Goal: Information Seeking & Learning: Compare options

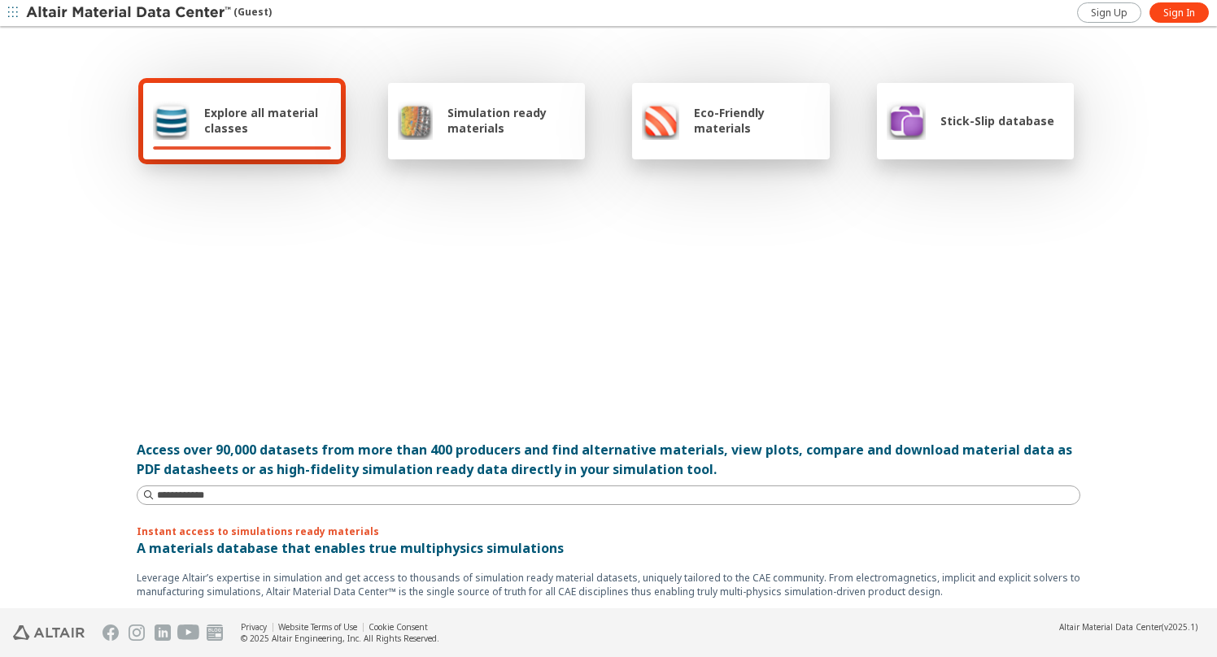
click at [252, 107] on span "Explore all material classes" at bounding box center [267, 120] width 127 height 31
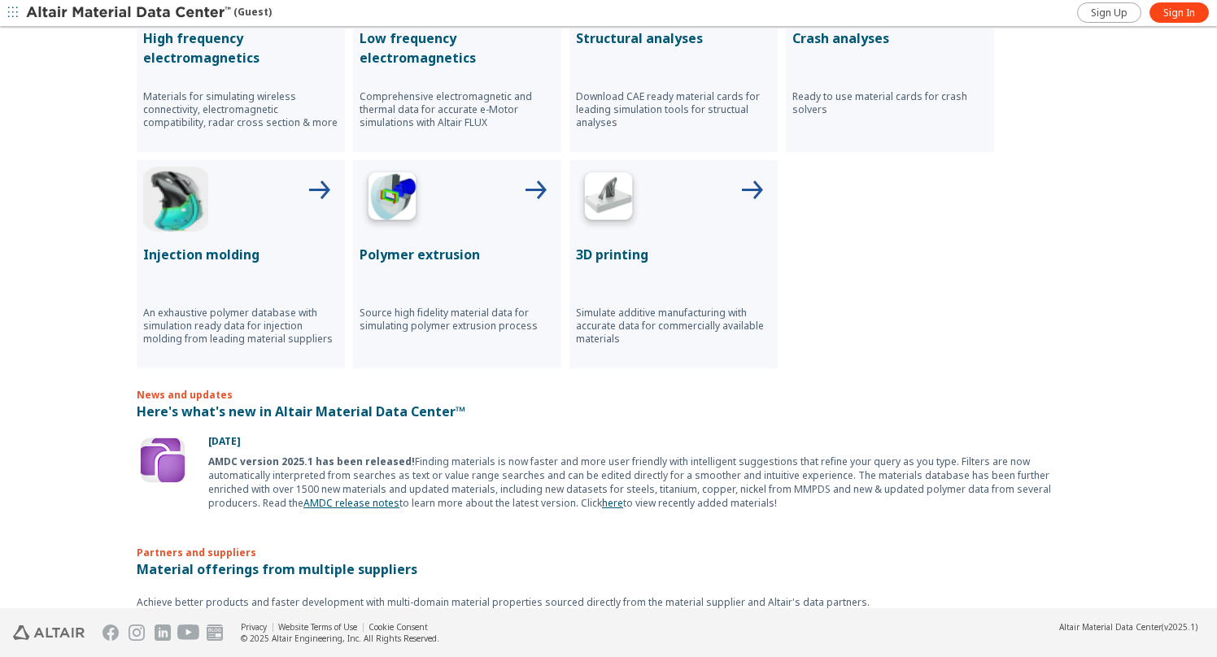
scroll to position [728, 0]
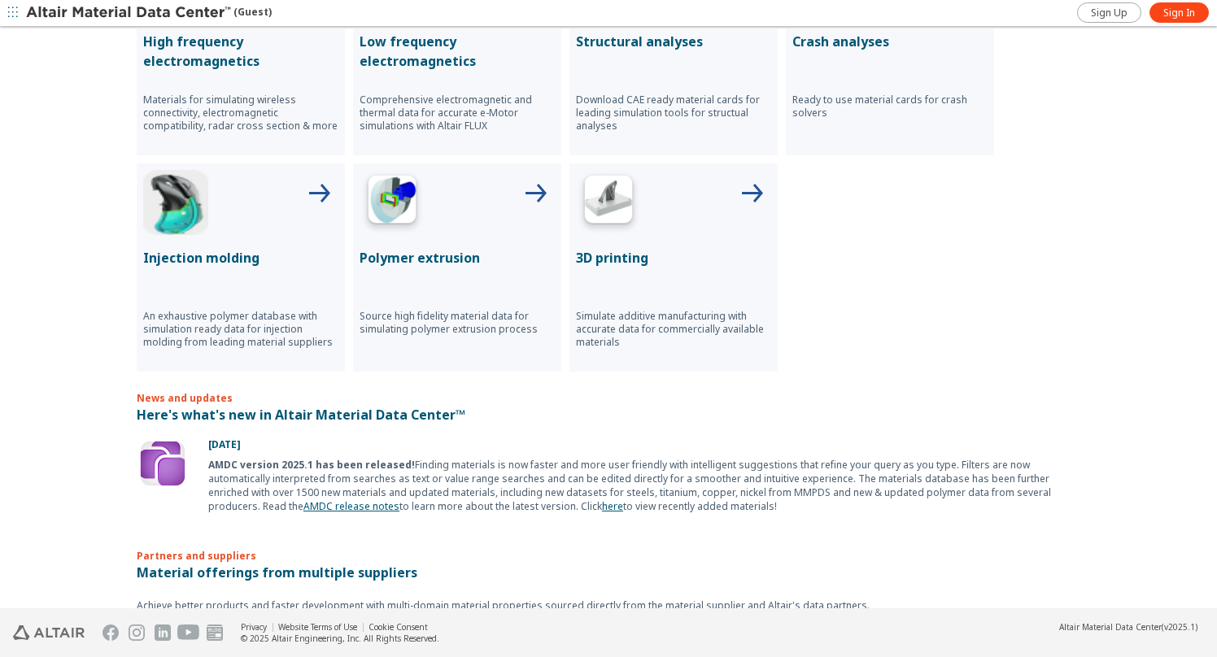
click at [268, 66] on p "High frequency electromagnetics" at bounding box center [240, 51] width 195 height 39
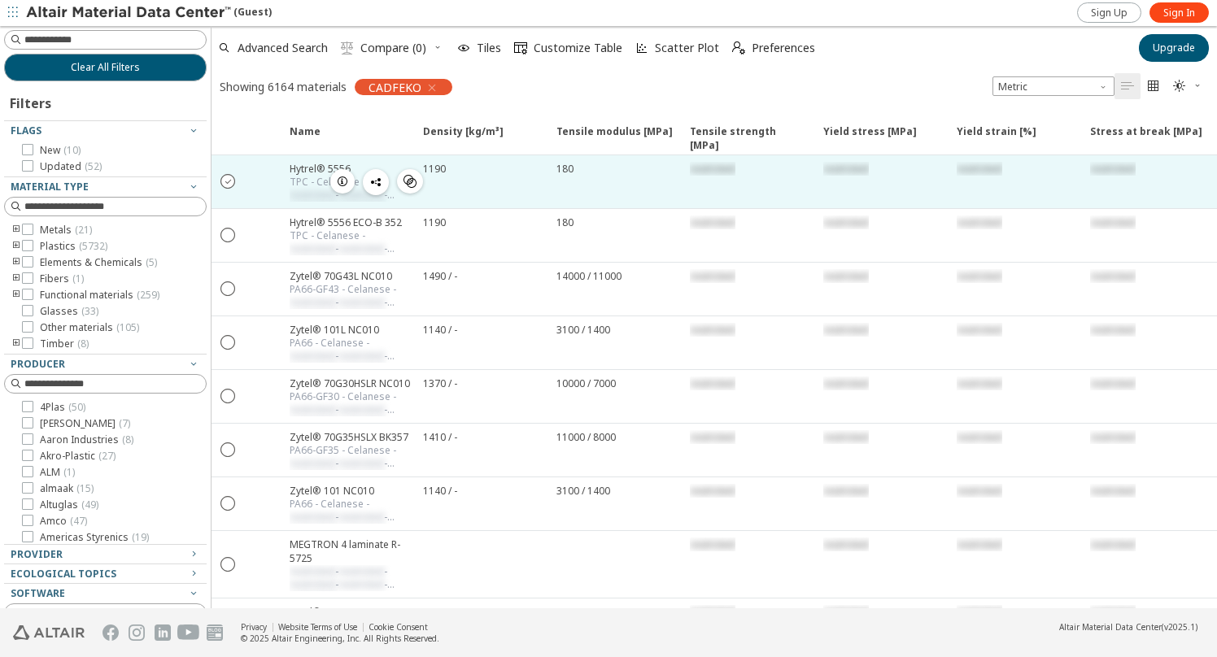
click at [227, 179] on icon "" at bounding box center [228, 180] width 15 height 15
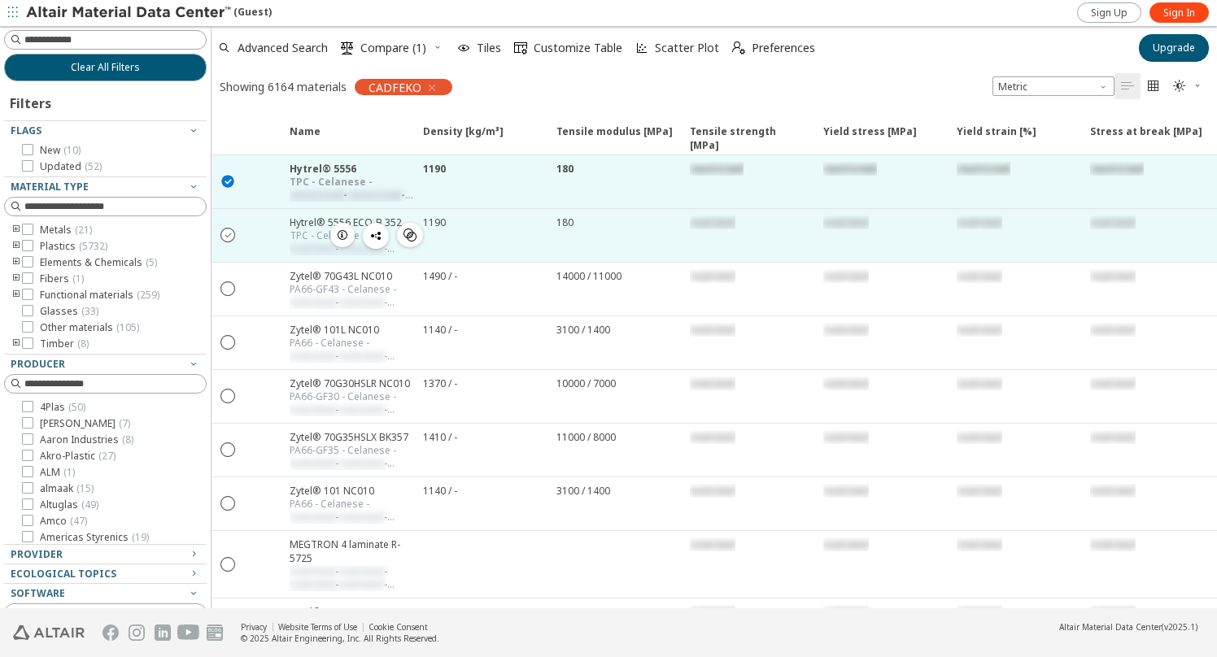
click at [230, 234] on icon "" at bounding box center [228, 234] width 15 height 15
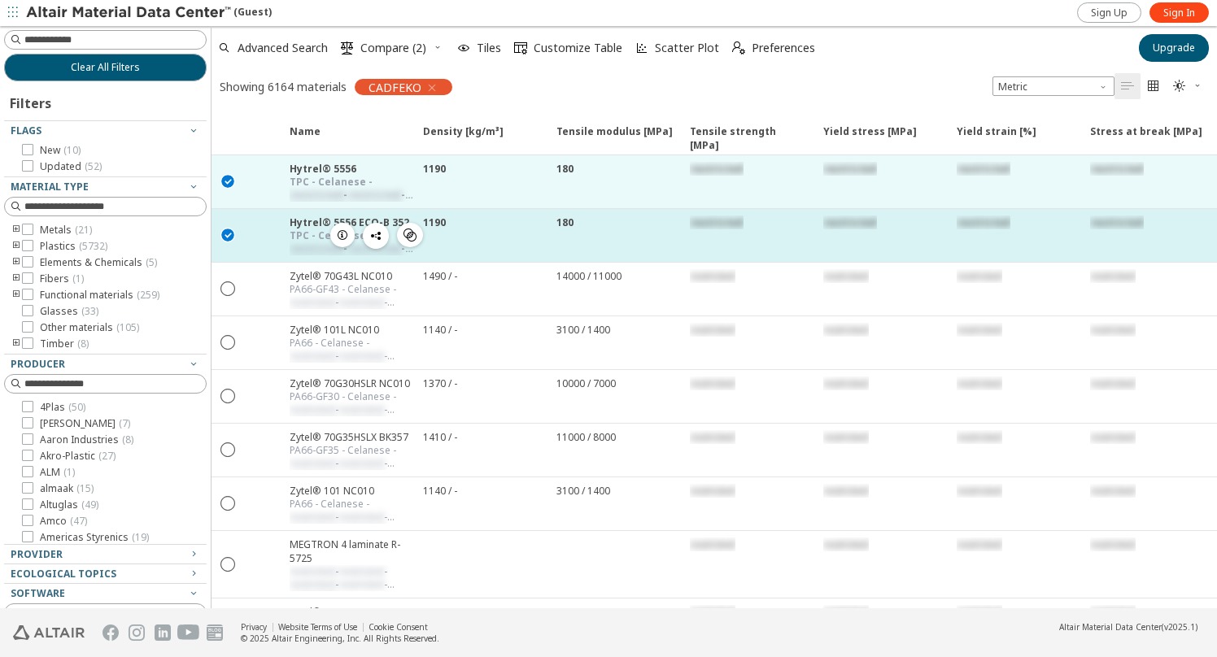
click at [347, 235] on icon "button" at bounding box center [342, 235] width 13 height 13
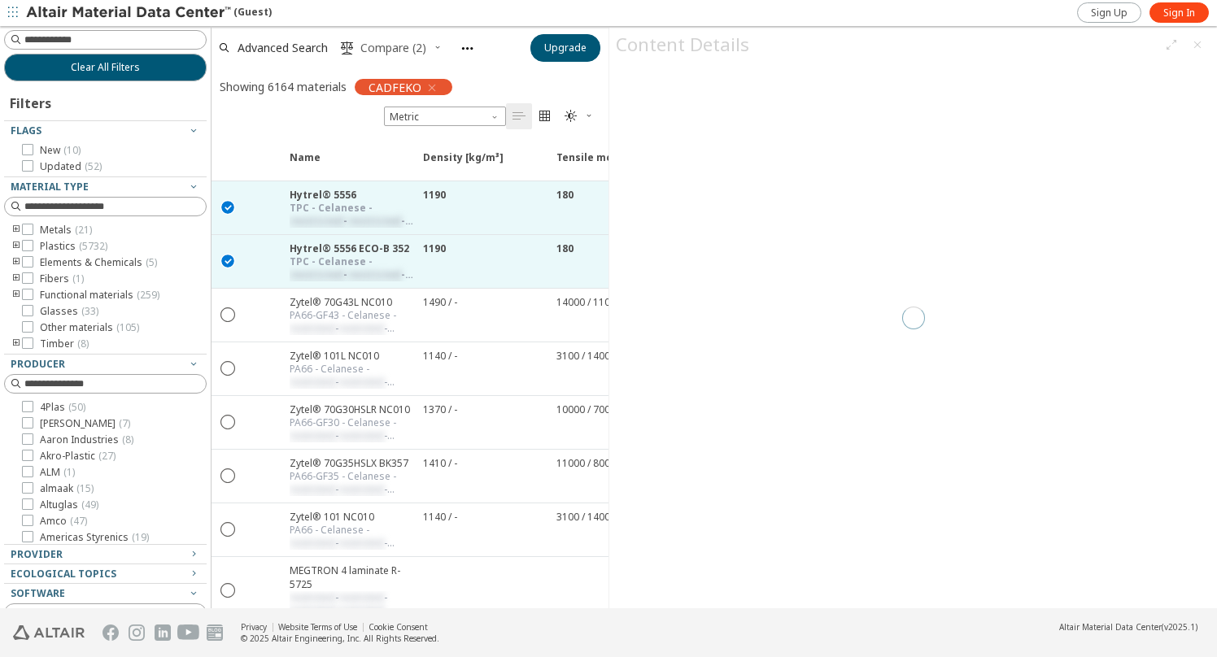
click at [379, 46] on span "Compare (2)" at bounding box center [393, 47] width 66 height 11
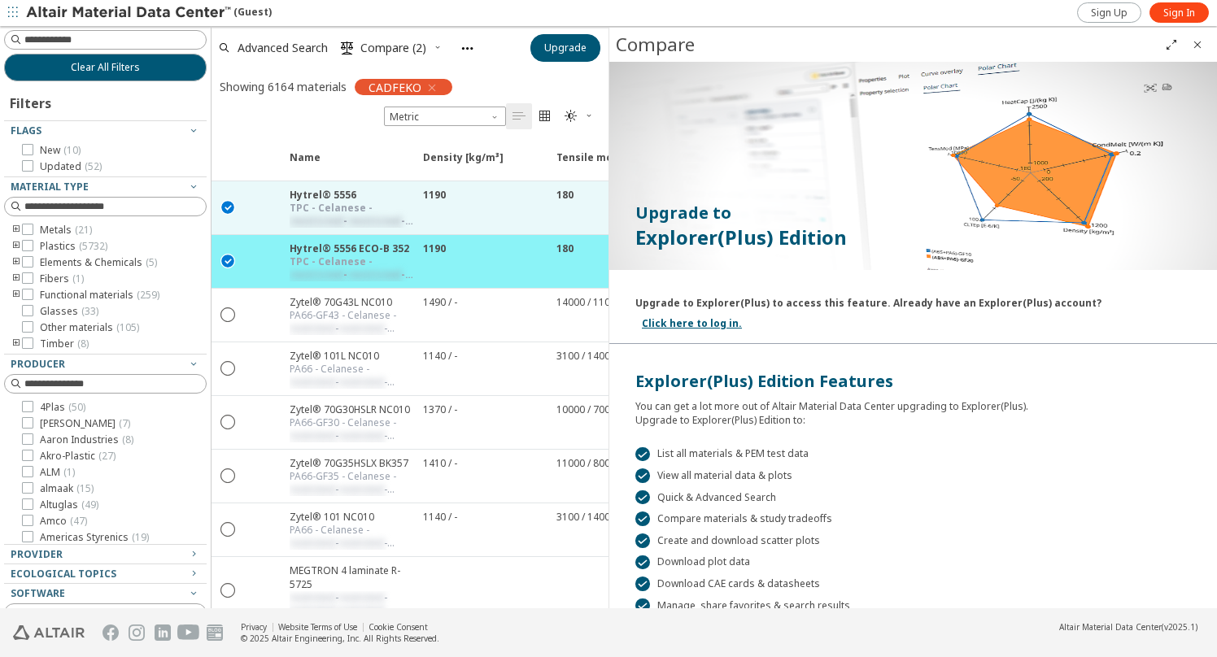
scroll to position [99, 0]
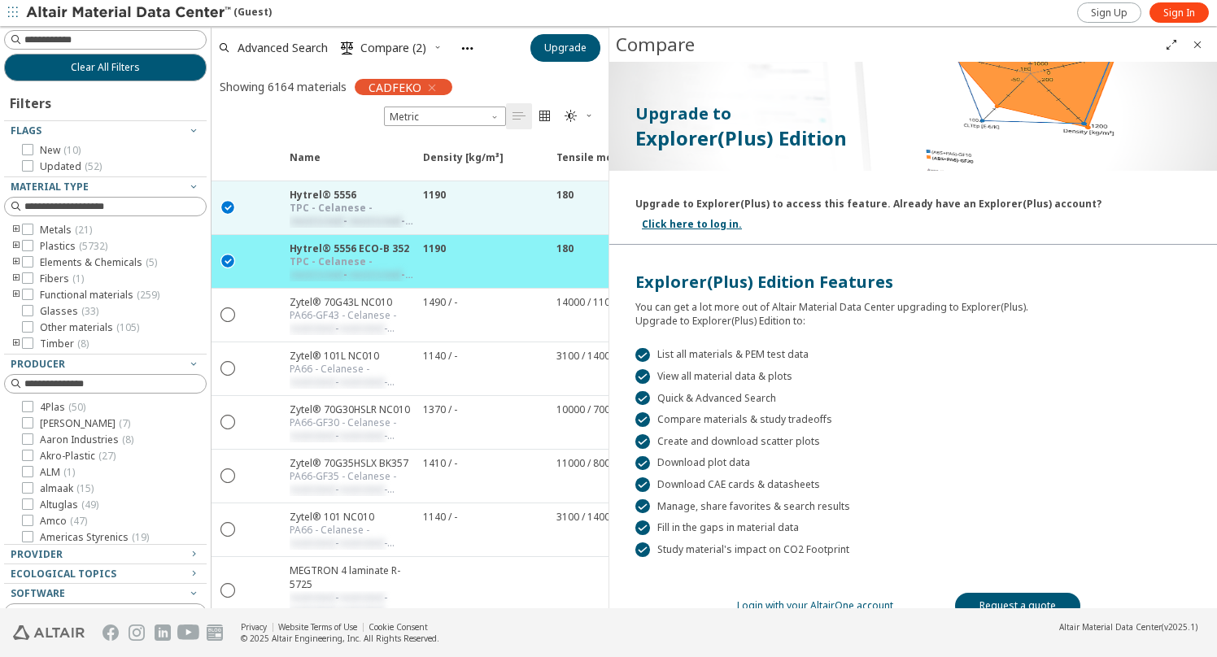
click at [855, 599] on link "Login with your AltairOne account" at bounding box center [815, 606] width 156 height 14
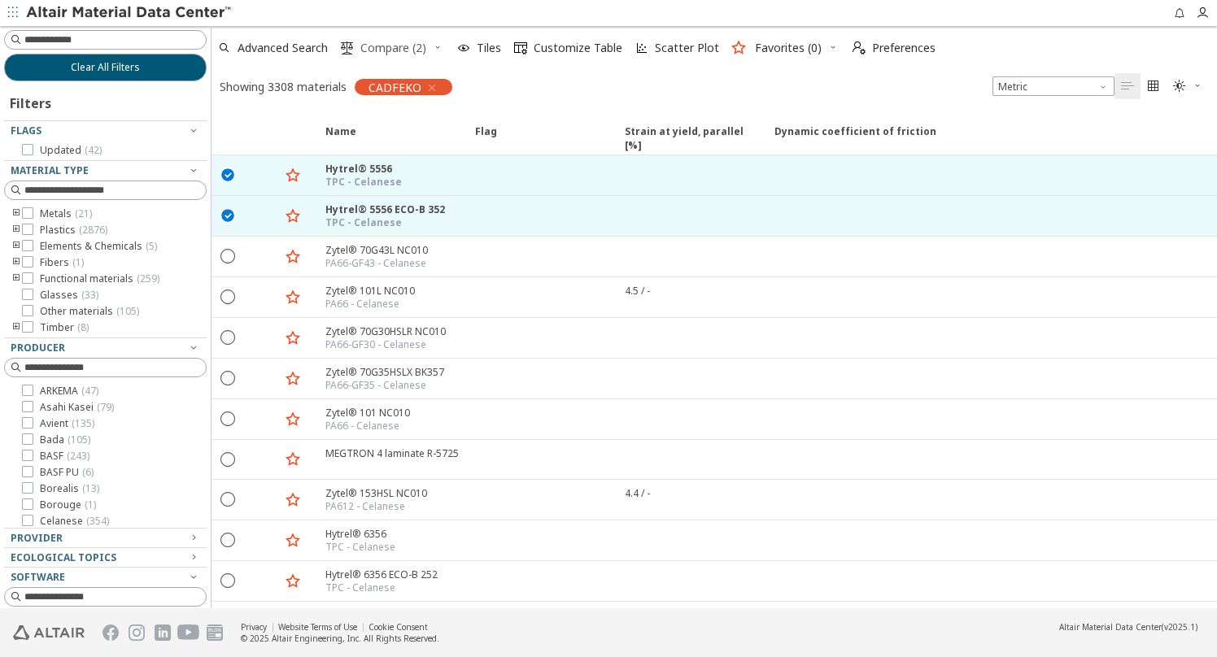
click at [404, 47] on span "Compare (2)" at bounding box center [393, 47] width 66 height 11
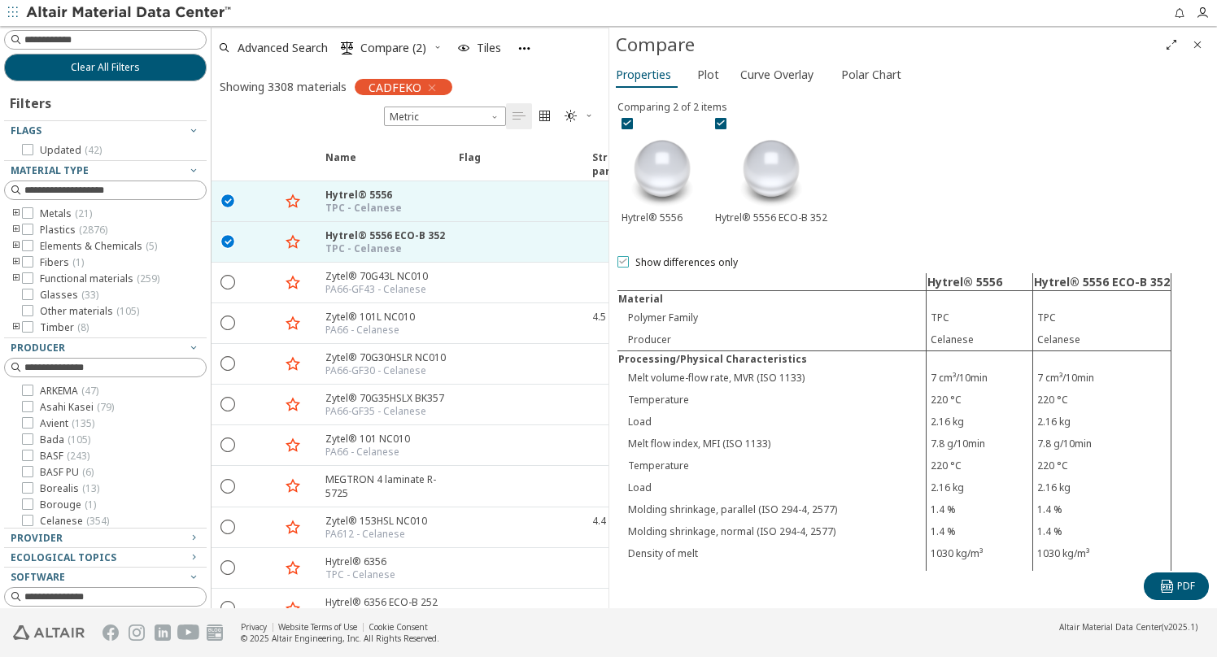
click at [626, 256] on icon at bounding box center [623, 260] width 11 height 11
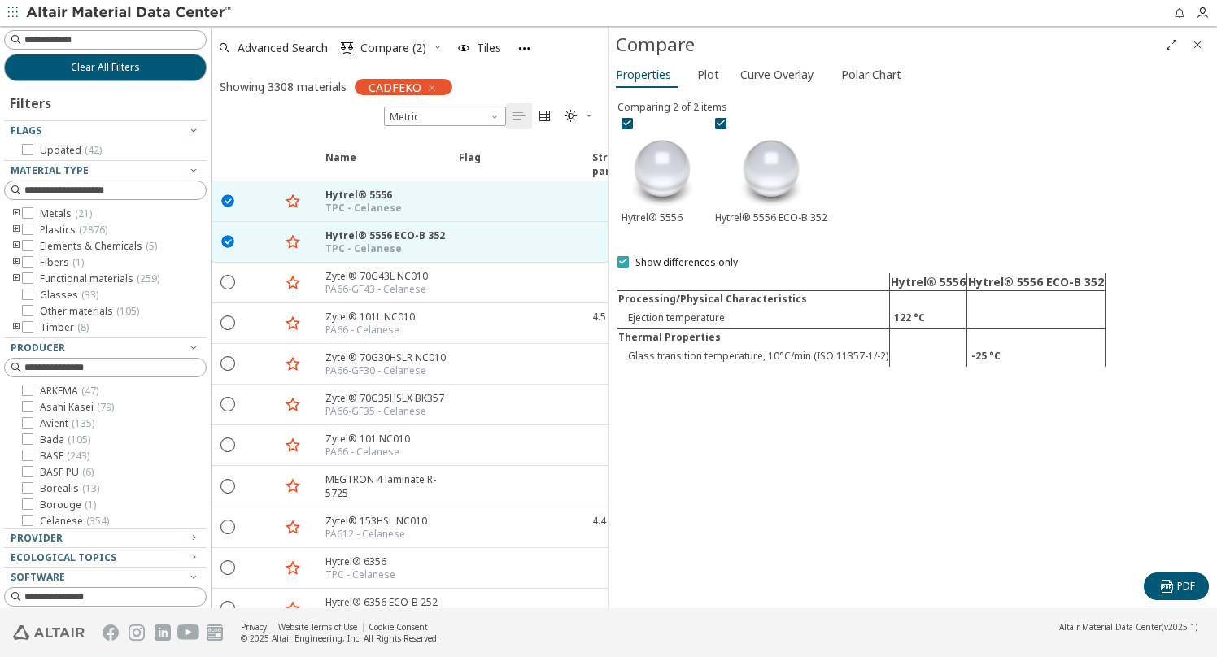
click at [626, 256] on icon at bounding box center [623, 260] width 11 height 11
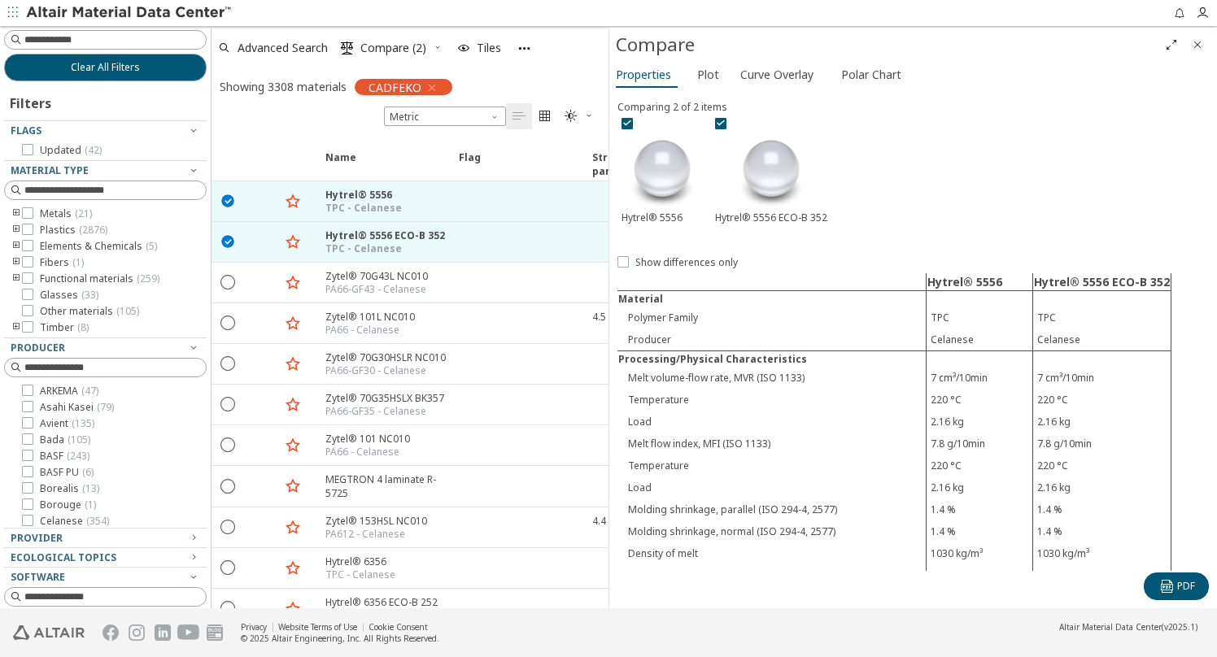
click at [1169, 41] on icon "Full Screen" at bounding box center [1171, 44] width 13 height 13
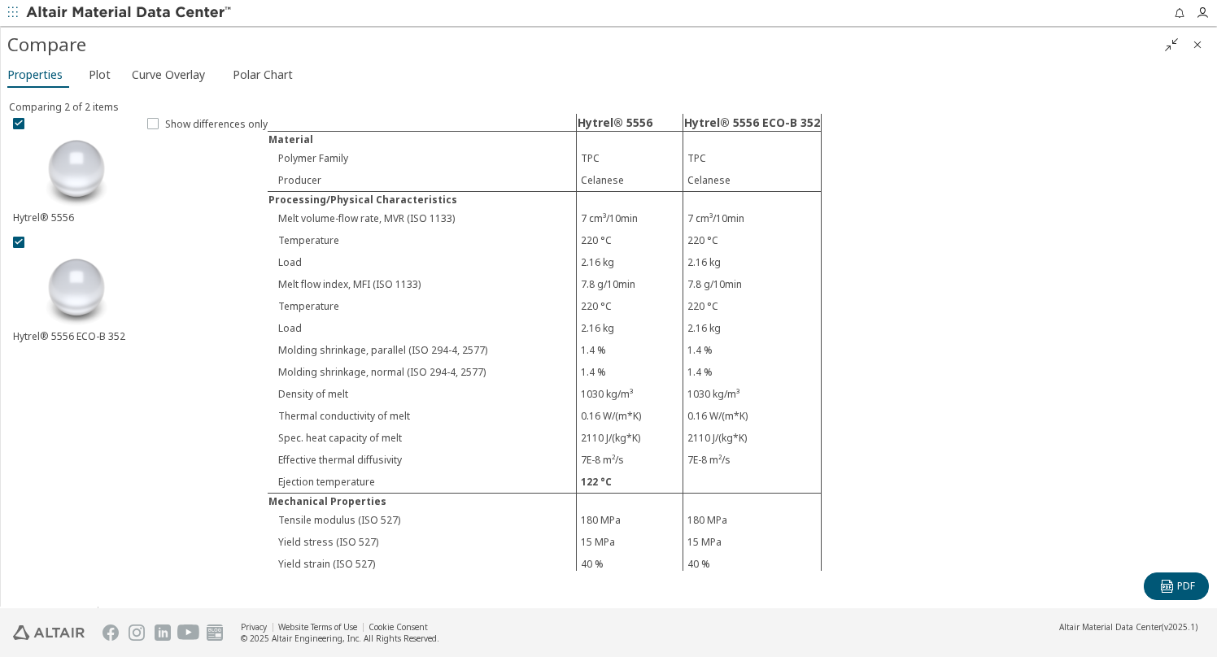
drag, startPoint x: 207, startPoint y: 153, endPoint x: 0, endPoint y: 206, distance: 213.3
click at [0, 206] on div "Clear All Filters Filters Flags Updated ( 42 ) Material Type Metals ( 21 ) Plas…" at bounding box center [608, 317] width 1217 height 583
click at [1171, 38] on icon "" at bounding box center [1171, 44] width 13 height 13
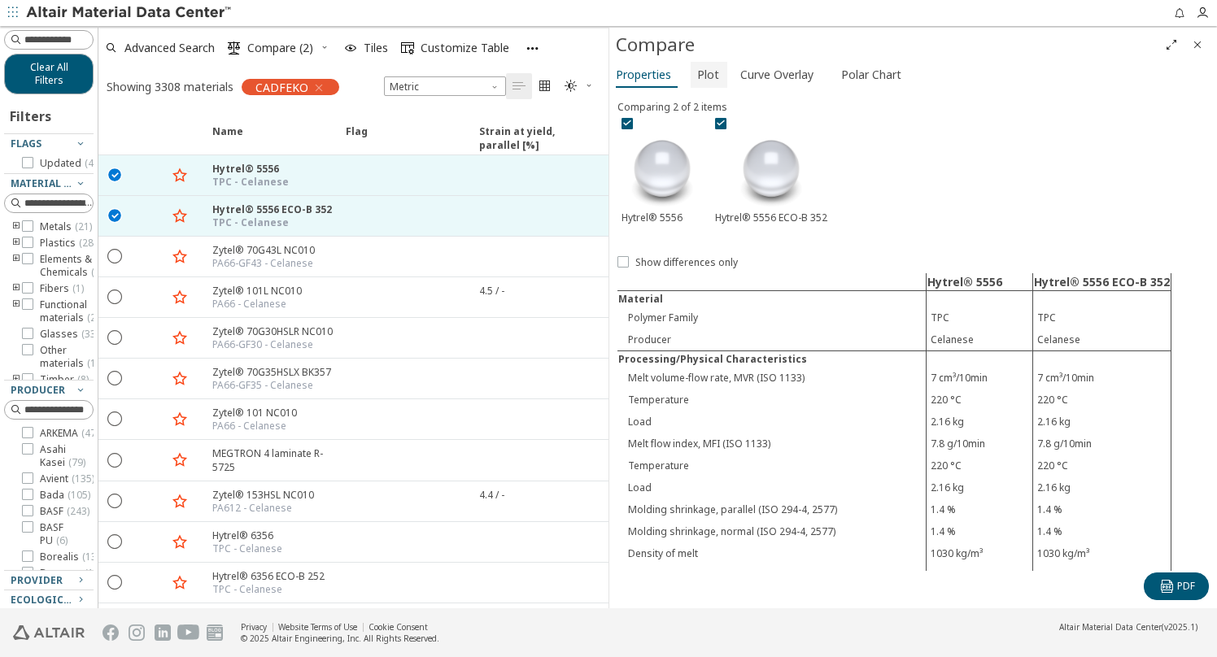
click at [709, 70] on span "Plot" at bounding box center [708, 75] width 22 height 26
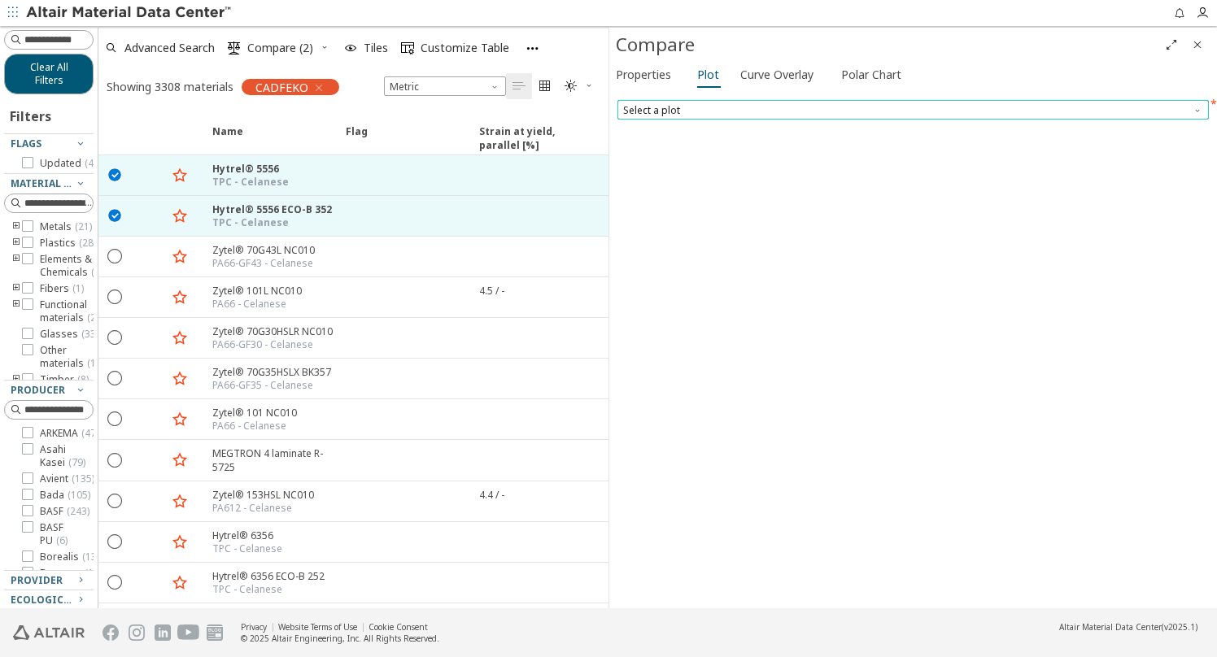
click at [761, 105] on span "Select a plot" at bounding box center [914, 110] width 592 height 20
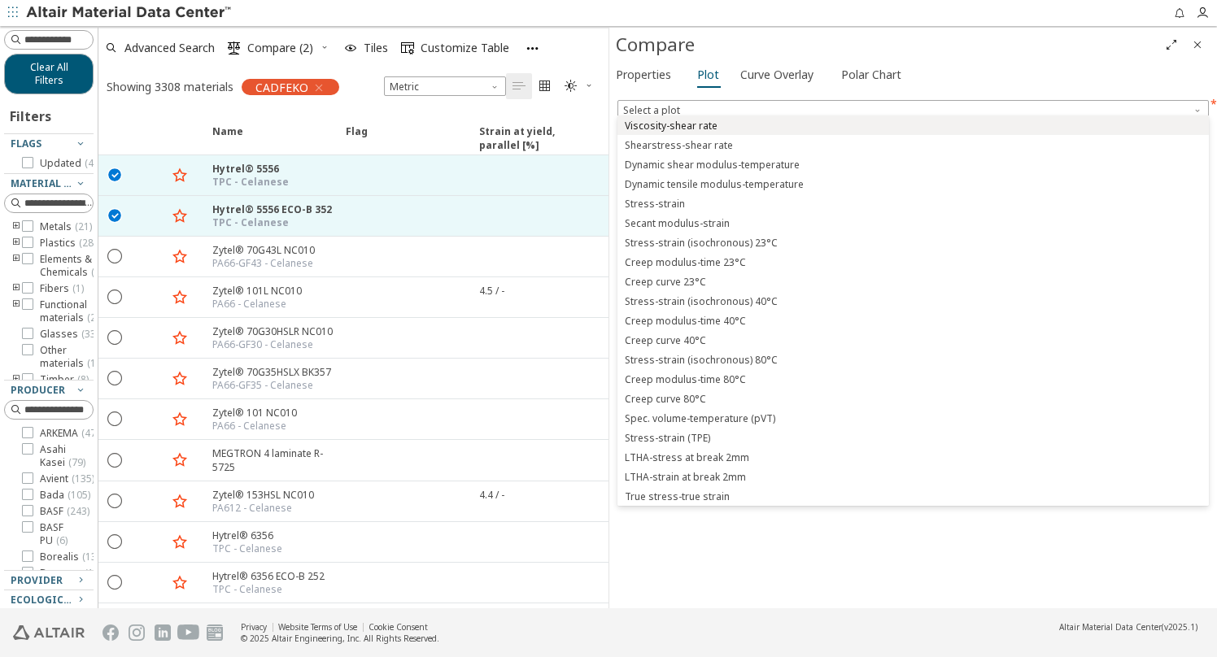
click at [749, 124] on span "Viscosity-shear rate" at bounding box center [913, 125] width 578 height 11
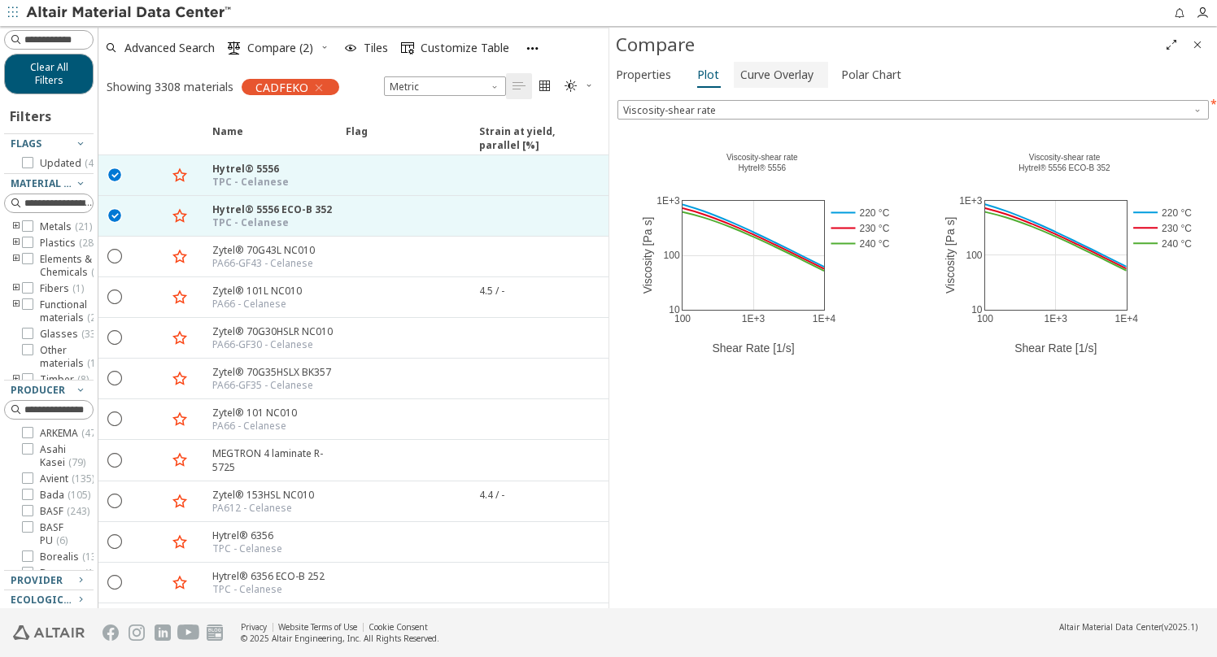
click at [777, 68] on span "Curve Overlay" at bounding box center [776, 75] width 73 height 26
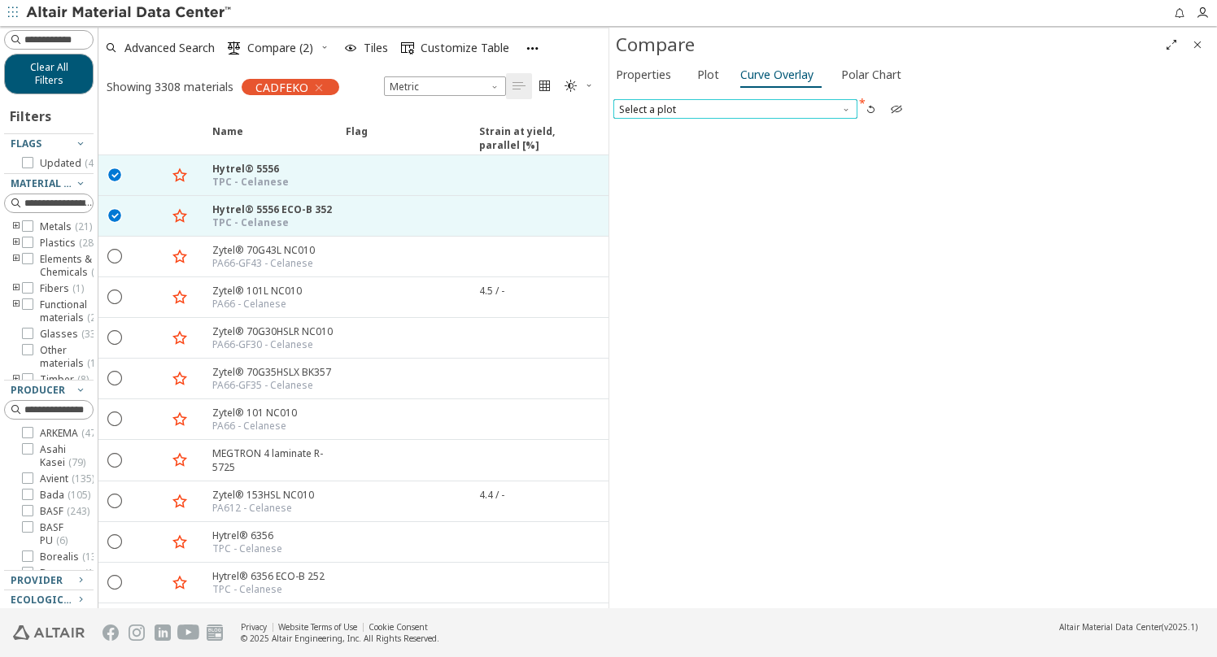
click at [680, 100] on span "Select a plot" at bounding box center [735, 109] width 244 height 20
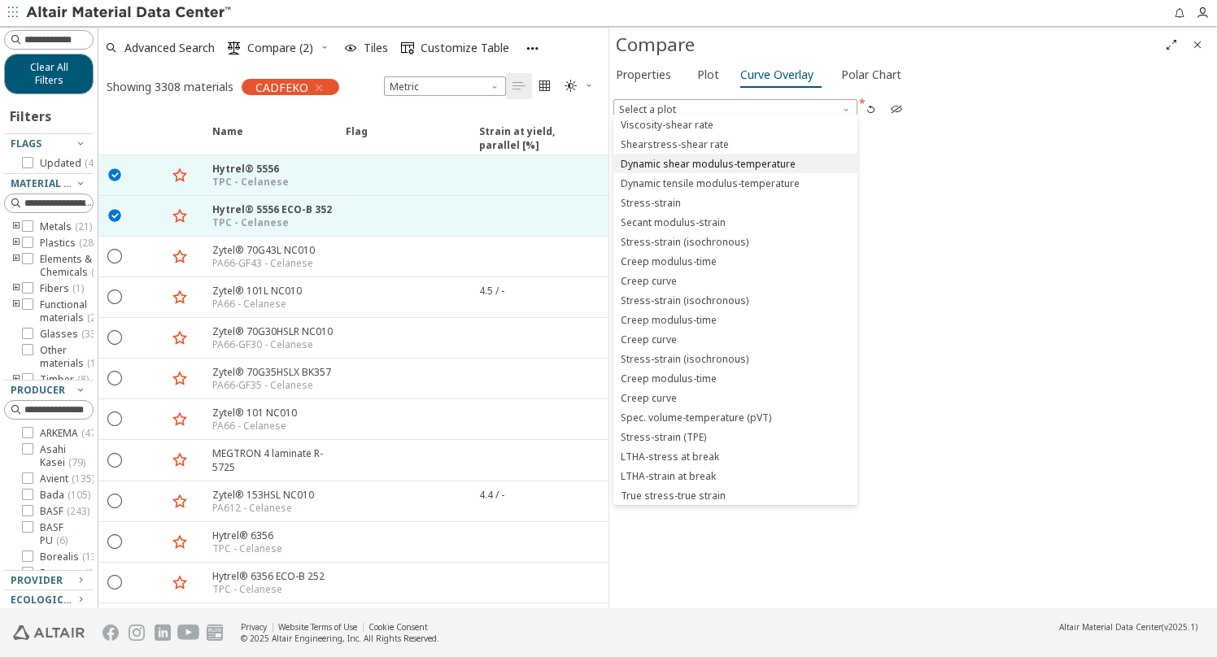
click at [684, 155] on button "Dynamic shear modulus-temperature" at bounding box center [735, 164] width 244 height 20
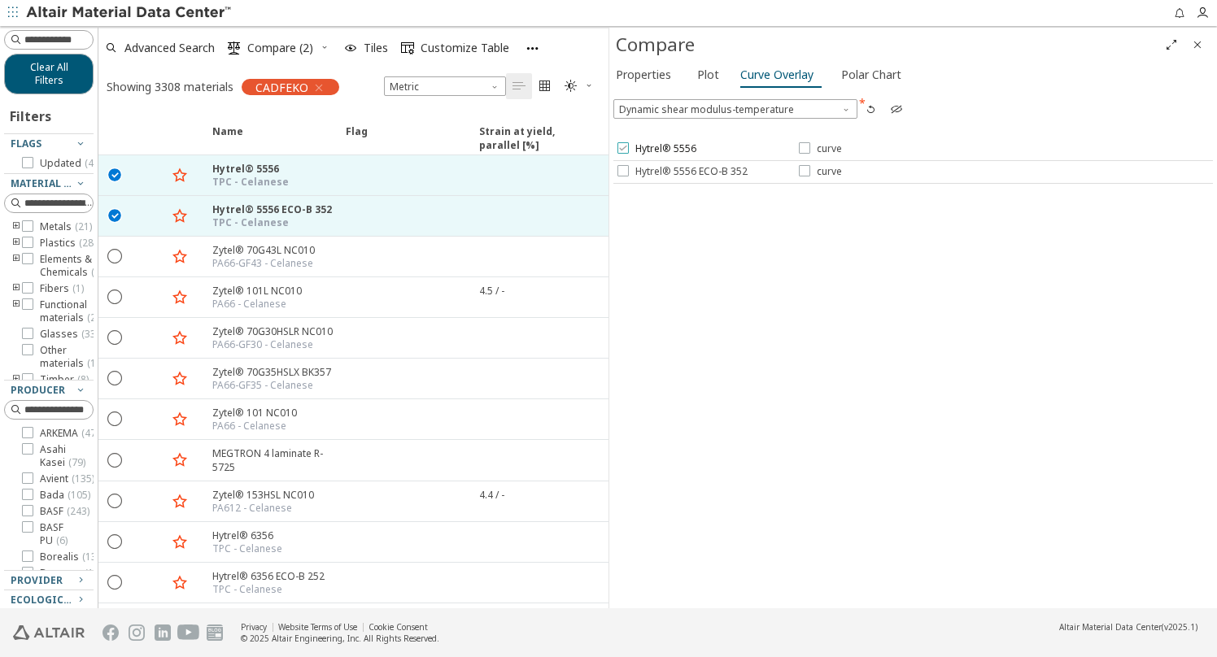
click at [622, 142] on icon at bounding box center [623, 147] width 11 height 11
click at [619, 169] on icon at bounding box center [623, 170] width 11 height 11
click at [802, 144] on icon at bounding box center [804, 147] width 11 height 11
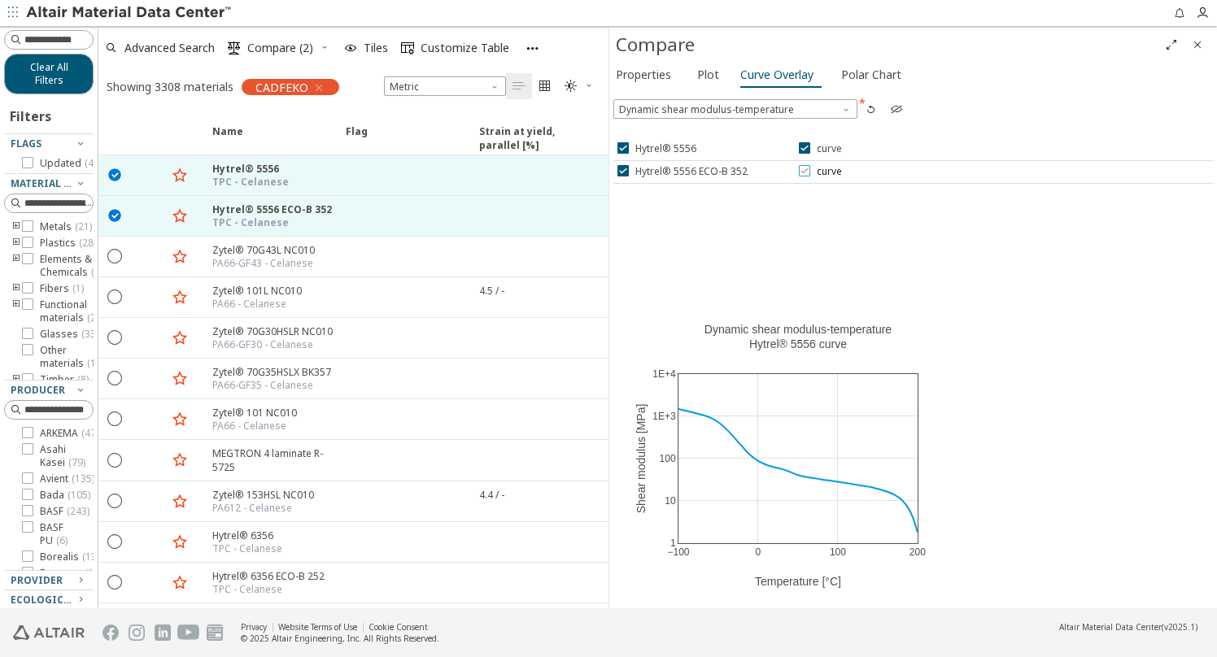
click at [805, 170] on icon at bounding box center [804, 170] width 11 height 11
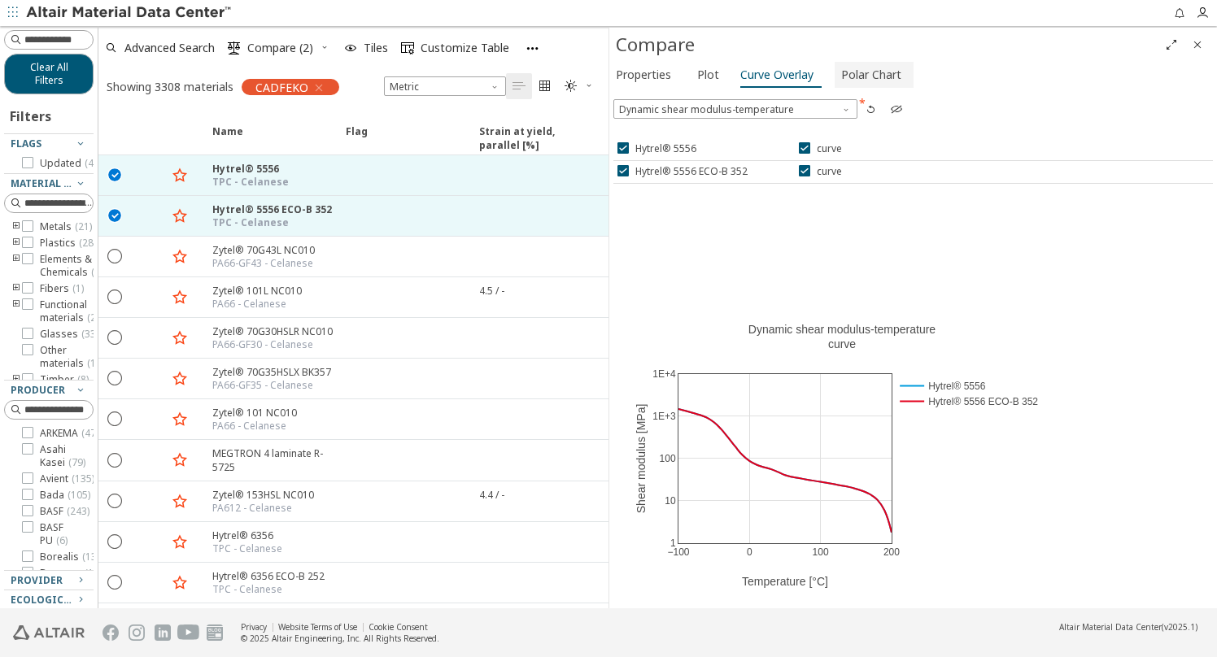
click at [849, 78] on span "Polar Chart" at bounding box center [871, 75] width 60 height 26
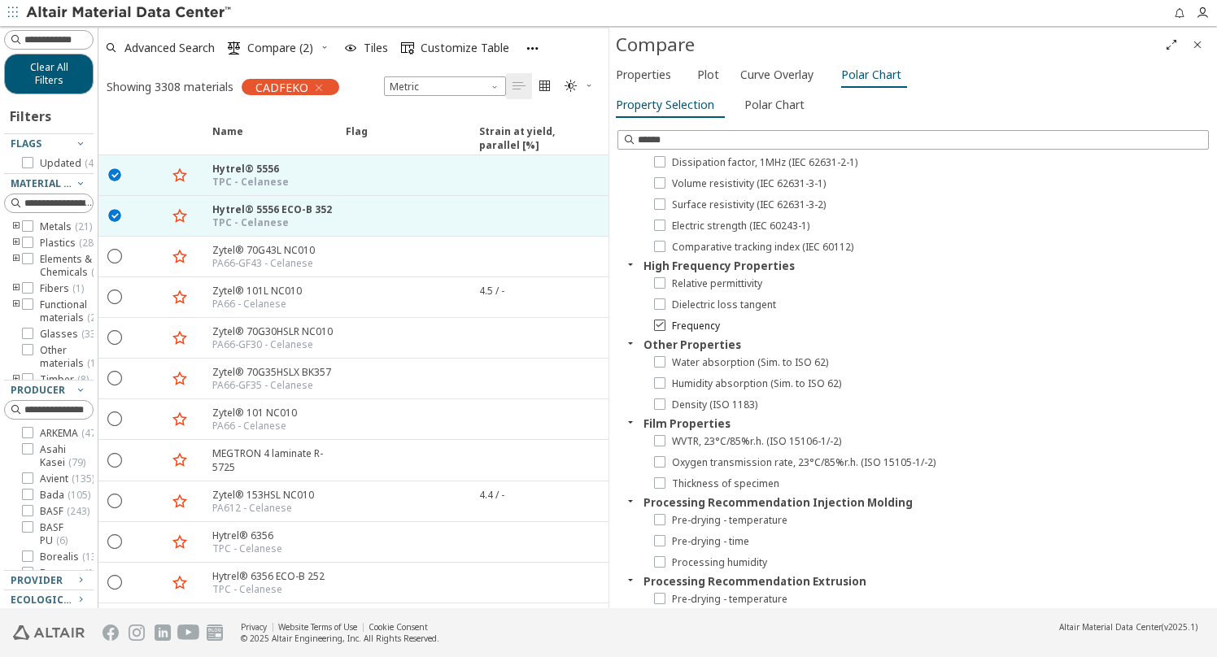
scroll to position [1399, 0]
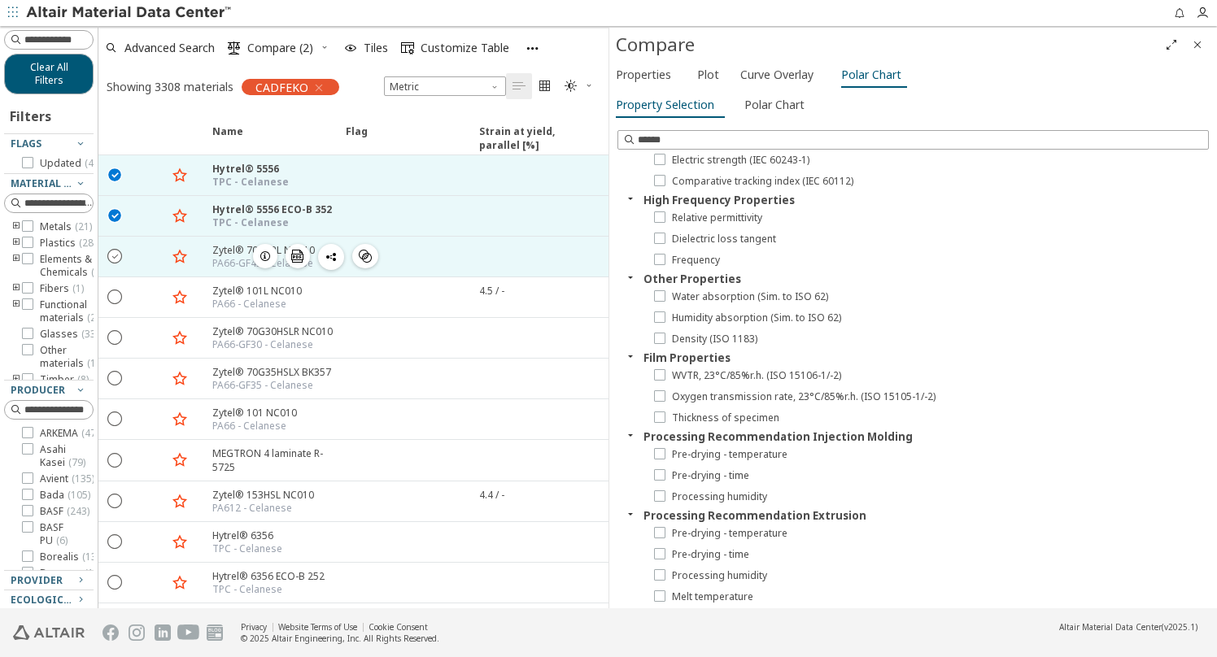
click at [115, 253] on icon "" at bounding box center [115, 255] width 15 height 15
click at [294, 54] on span "Compare (3)" at bounding box center [280, 47] width 66 height 11
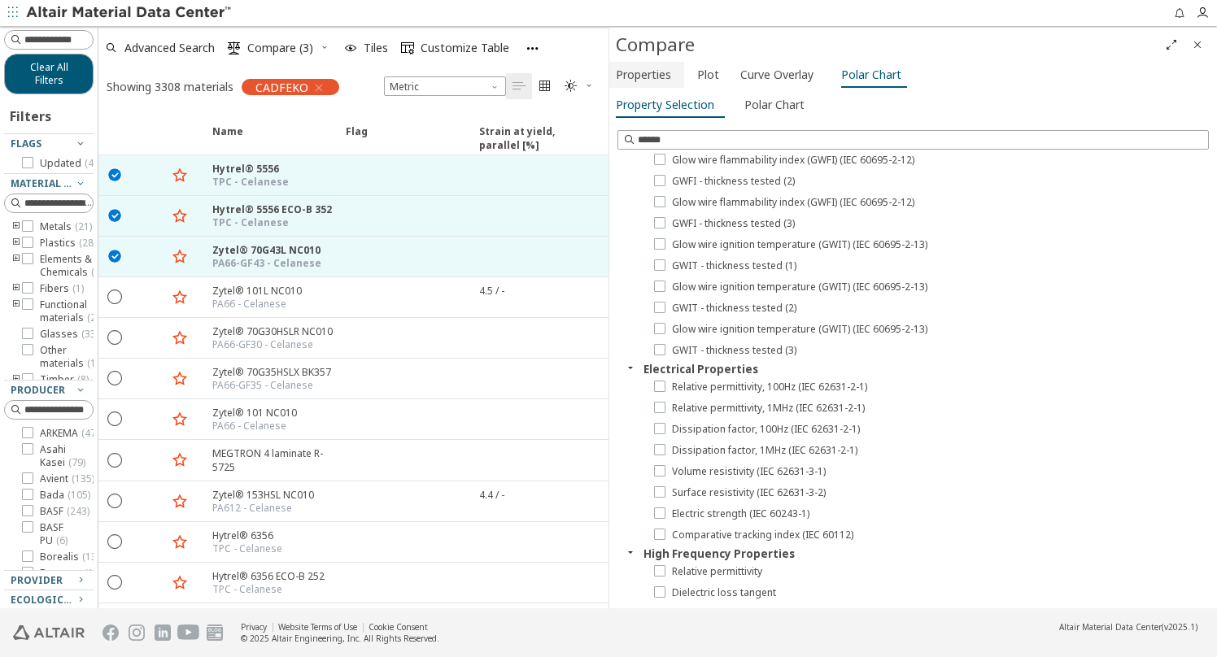
click at [657, 74] on span "Properties" at bounding box center [643, 75] width 55 height 26
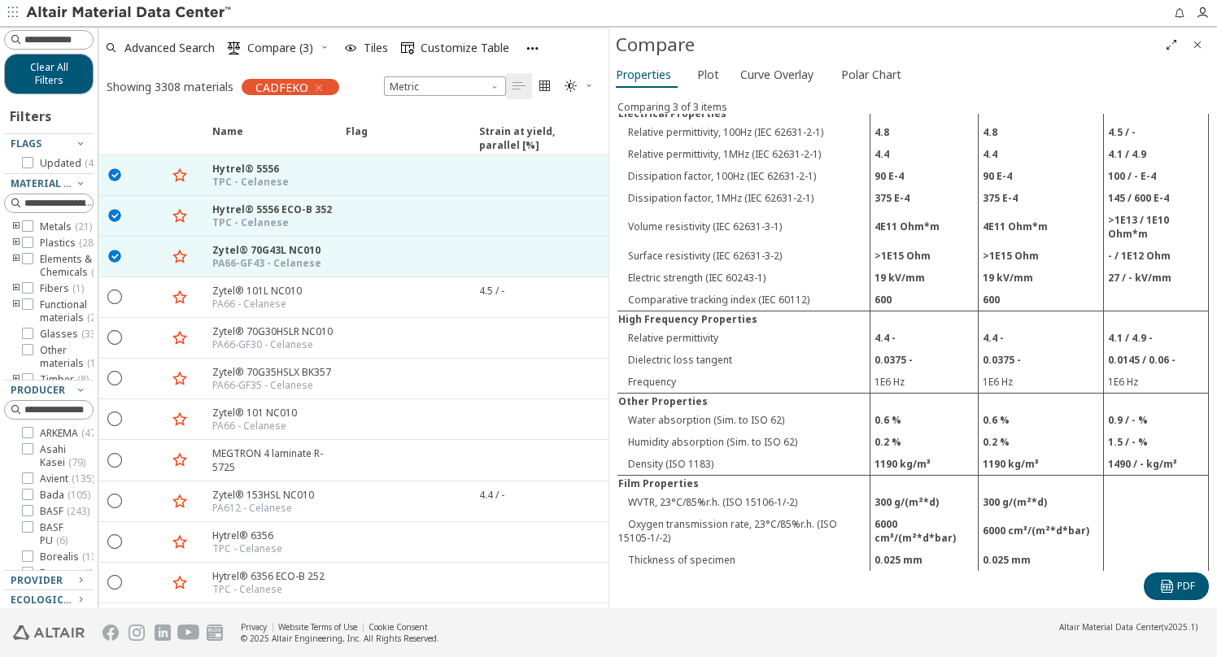
scroll to position [2215, 0]
